Goal: Information Seeking & Learning: Learn about a topic

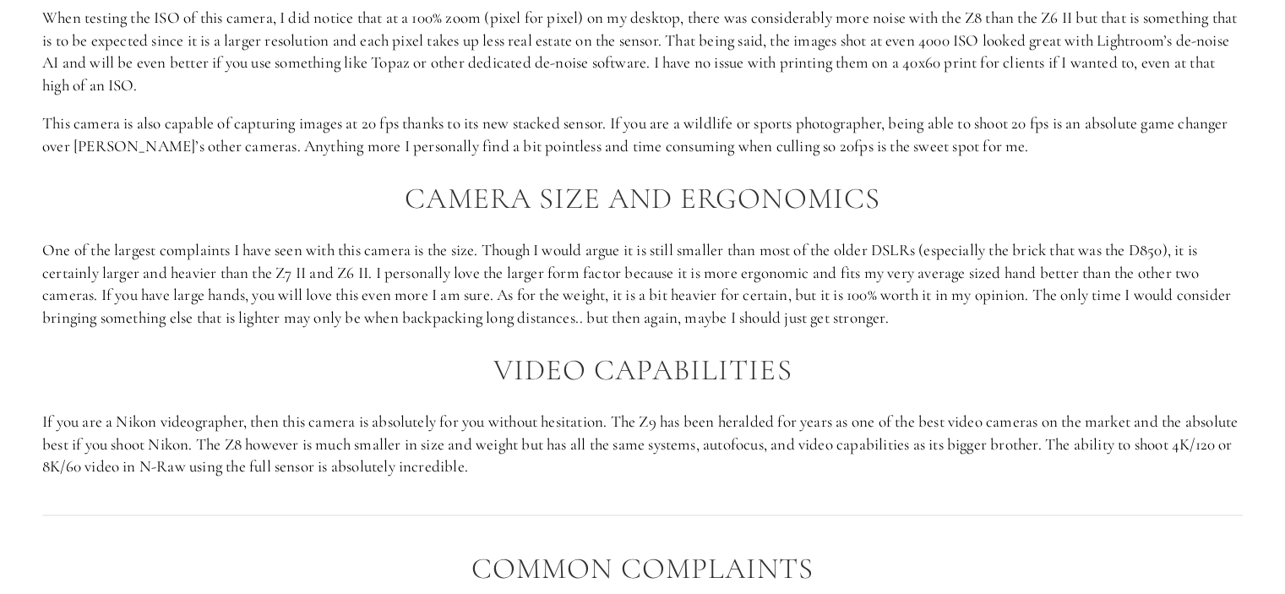
scroll to position [2298, 0]
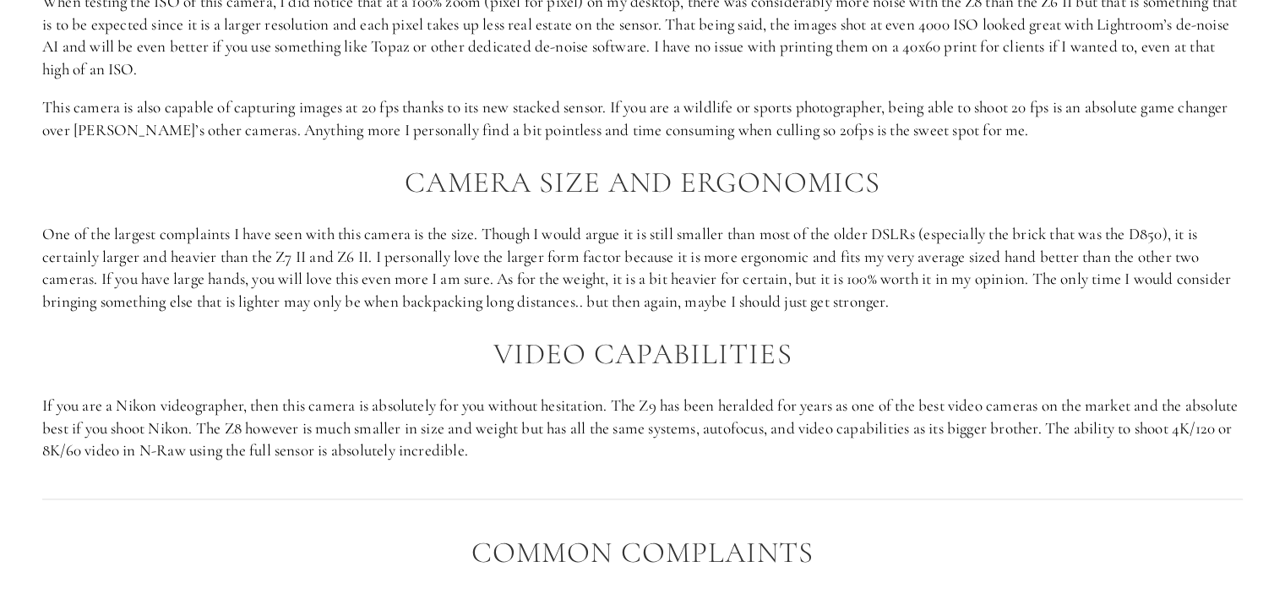
click at [580, 236] on p "One of the largest complaints I have seen with this camera is the size. Though …" at bounding box center [642, 268] width 1201 height 90
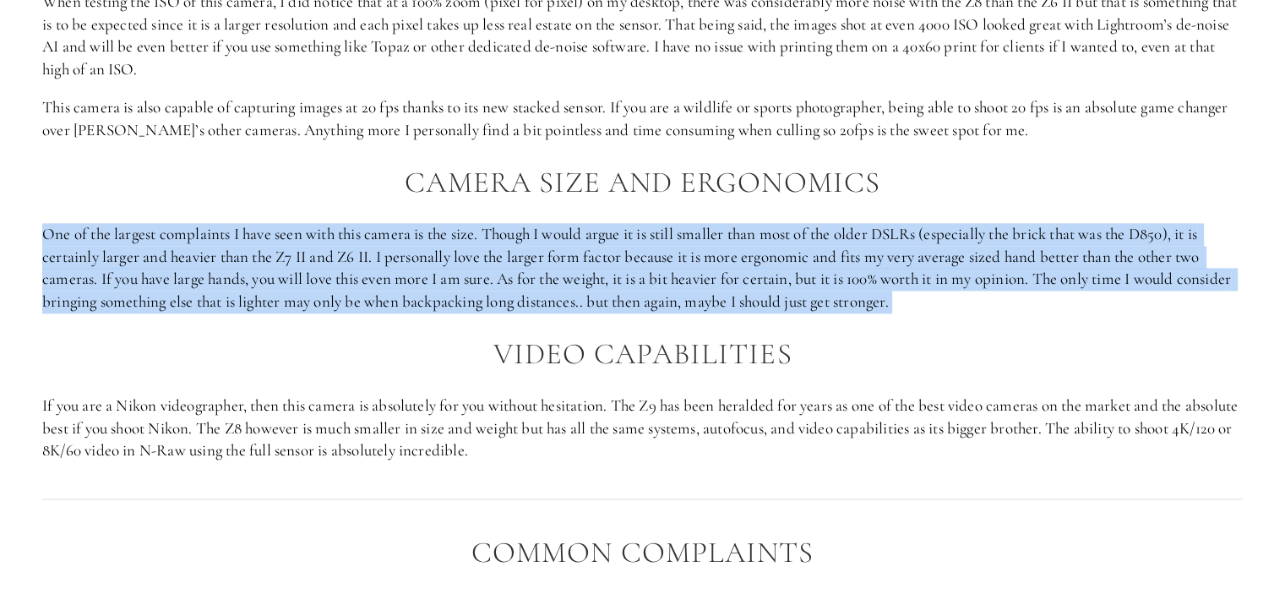
click at [580, 236] on p "One of the largest complaints I have seen with this camera is the size. Though …" at bounding box center [642, 268] width 1201 height 90
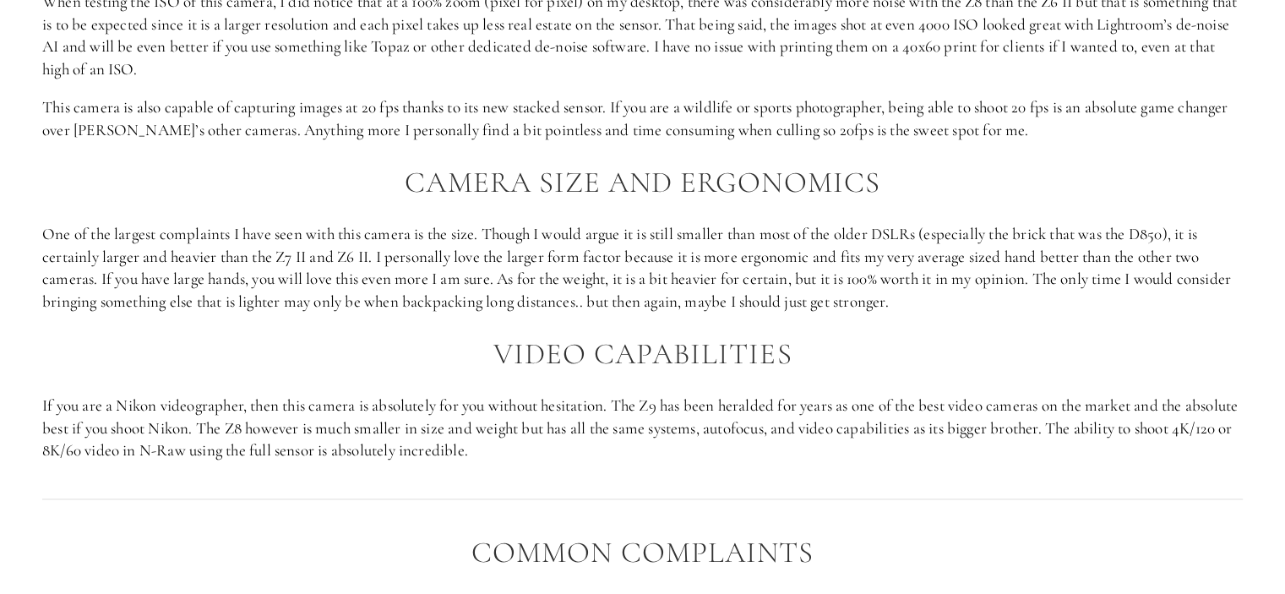
click at [542, 183] on h2 "Camera Size and Ergonomics" at bounding box center [642, 182] width 1201 height 33
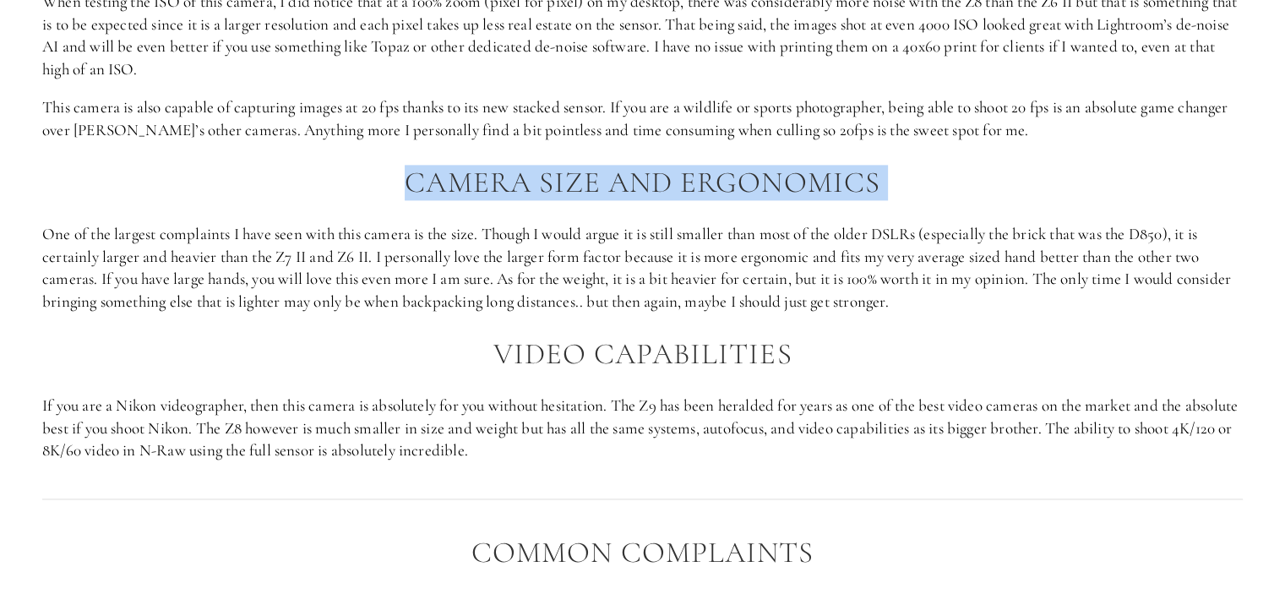
click at [542, 183] on h2 "Camera Size and Ergonomics" at bounding box center [642, 182] width 1201 height 33
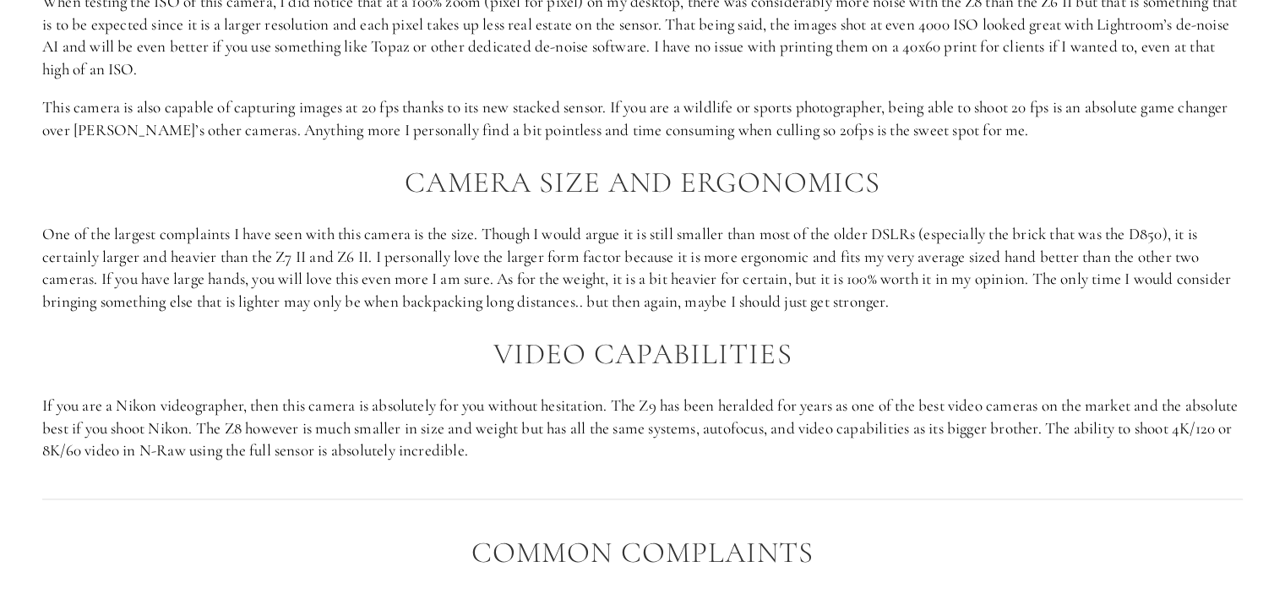
click at [541, 275] on p "One of the largest complaints I have seen with this camera is the size. Though …" at bounding box center [642, 268] width 1201 height 90
click at [569, 362] on h2 "Video Capabilities" at bounding box center [642, 354] width 1201 height 33
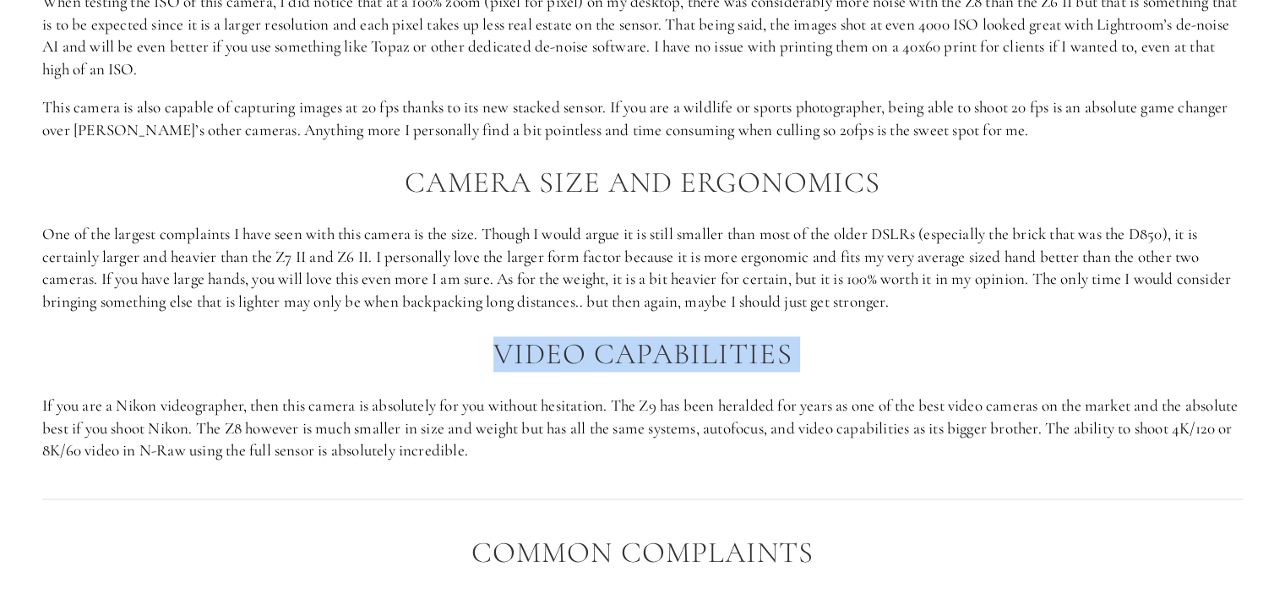
click at [569, 362] on h2 "Video Capabilities" at bounding box center [642, 354] width 1201 height 33
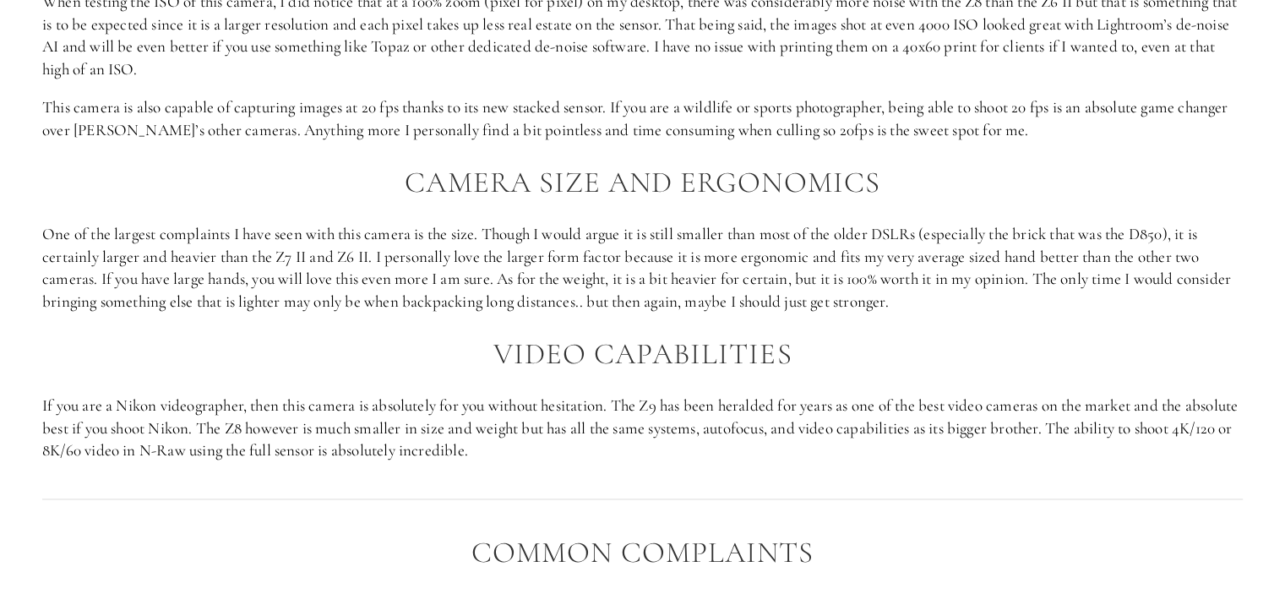
click at [500, 300] on p "One of the largest complaints I have seen with this camera is the size. Though …" at bounding box center [642, 268] width 1201 height 90
click at [568, 233] on p "One of the largest complaints I have seen with this camera is the size. Though …" at bounding box center [642, 268] width 1201 height 90
